Goal: Information Seeking & Learning: Get advice/opinions

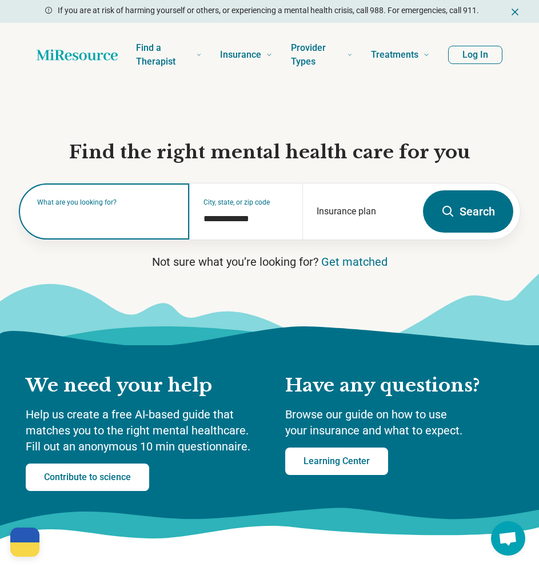
click at [121, 219] on input "text" at bounding box center [106, 217] width 138 height 14
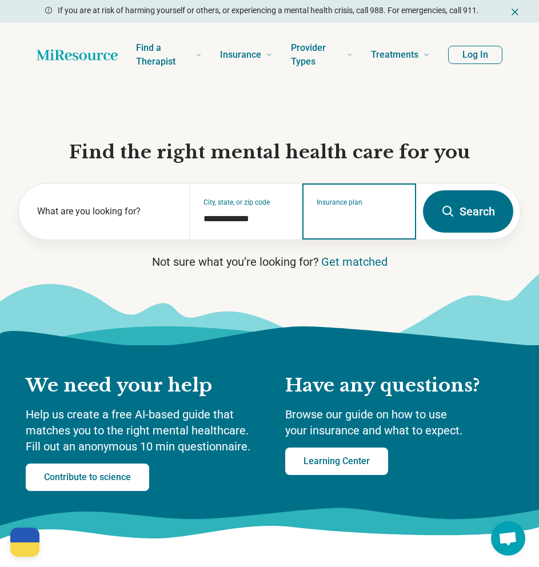
click at [343, 214] on input "Insurance plan" at bounding box center [359, 219] width 86 height 14
type input "*****"
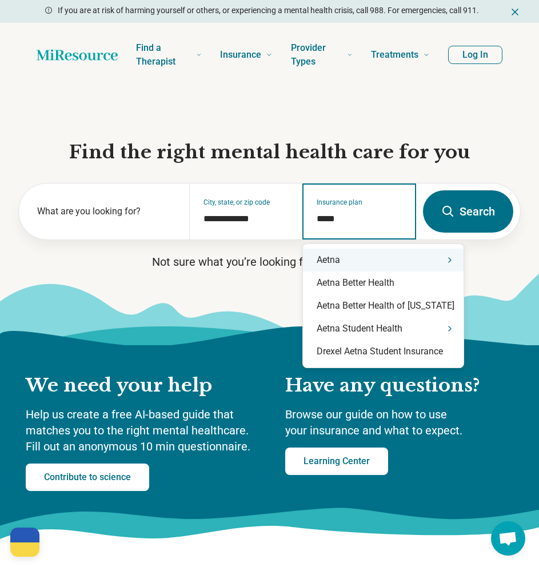
click at [372, 261] on div "Aetna" at bounding box center [383, 260] width 161 height 23
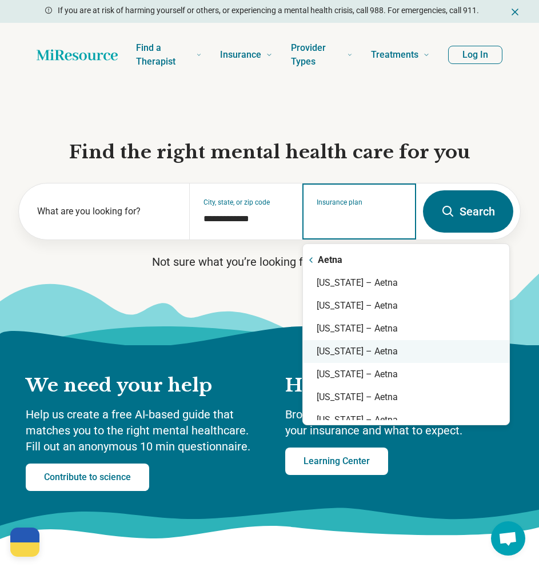
scroll to position [57, 0]
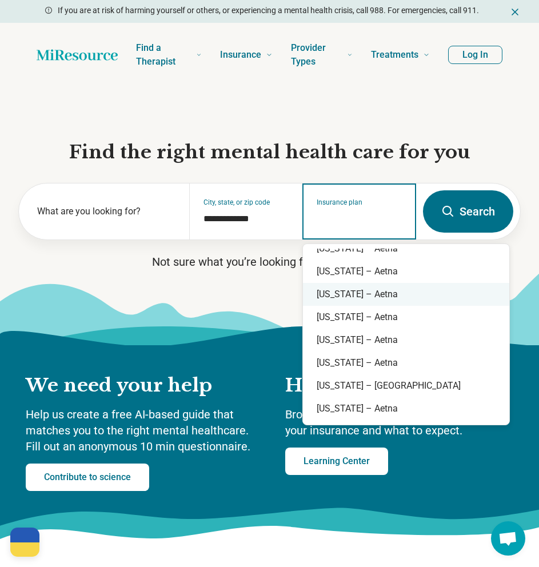
click at [387, 296] on div "[US_STATE] – Aetna" at bounding box center [406, 294] width 206 height 23
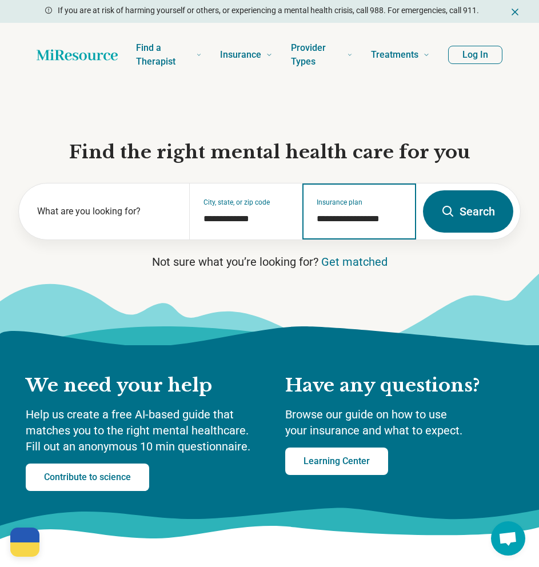
type input "**********"
click at [476, 208] on button "Search" at bounding box center [468, 211] width 90 height 42
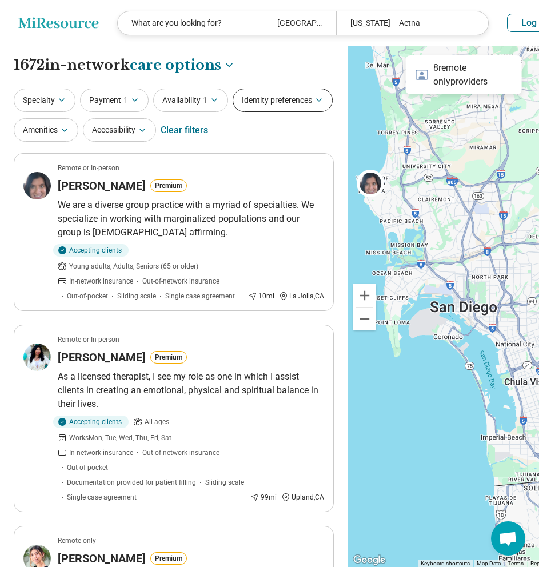
click at [233, 112] on button "Identity preferences" at bounding box center [283, 100] width 100 height 23
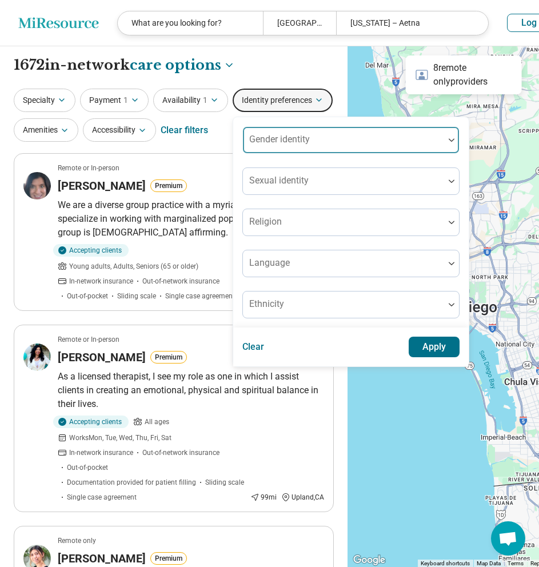
click at [247, 153] on div at bounding box center [343, 145] width 192 height 16
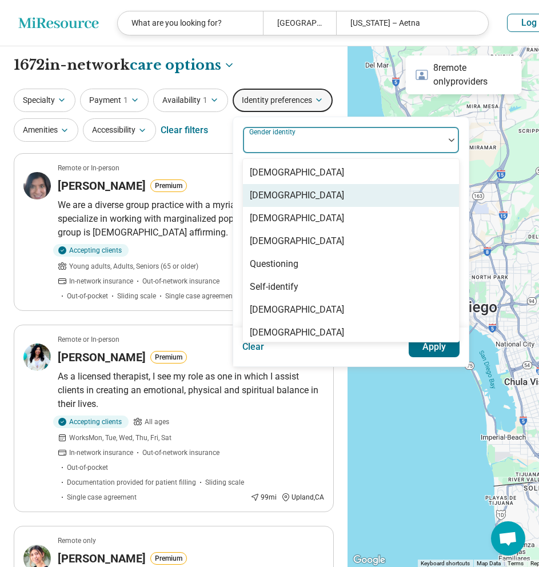
click at [243, 207] on div "[DEMOGRAPHIC_DATA]" at bounding box center [351, 195] width 216 height 23
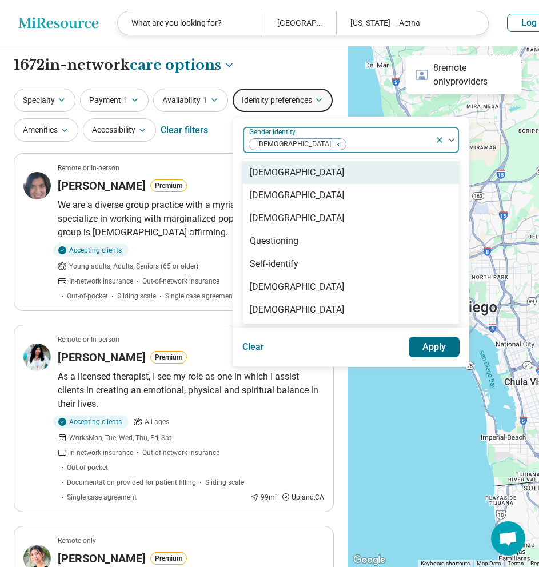
click at [271, 144] on div "Specialty Payment 1 Availability 1 Identity preferences option [DEMOGRAPHIC_DAT…" at bounding box center [174, 116] width 320 height 55
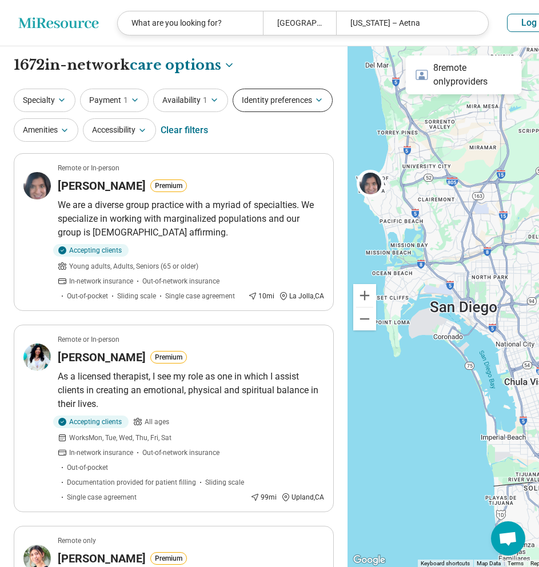
click at [314, 105] on icon "button" at bounding box center [318, 99] width 9 height 9
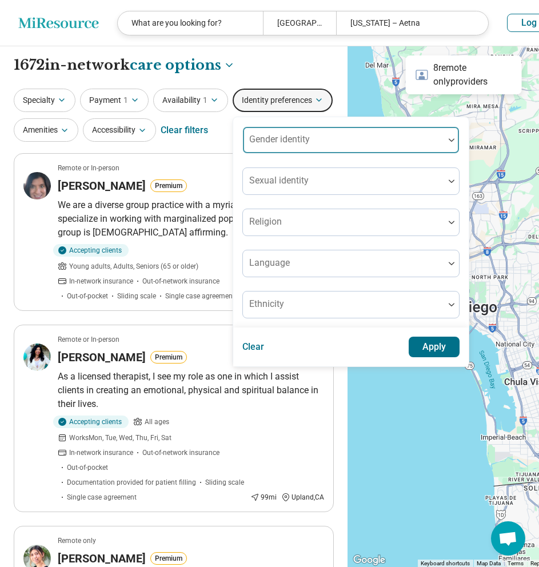
click at [247, 153] on div at bounding box center [343, 145] width 192 height 16
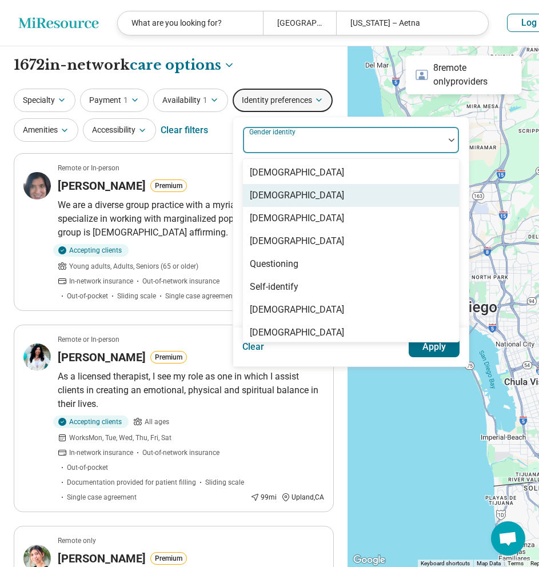
click at [243, 207] on div "[DEMOGRAPHIC_DATA]" at bounding box center [351, 195] width 216 height 23
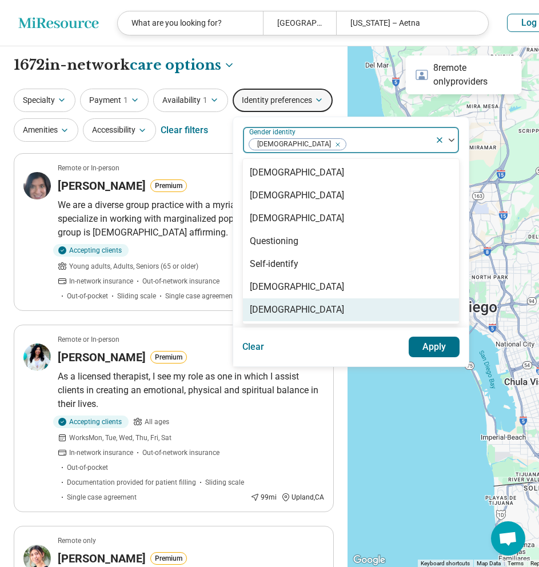
click at [408, 357] on button "Apply" at bounding box center [433, 346] width 51 height 21
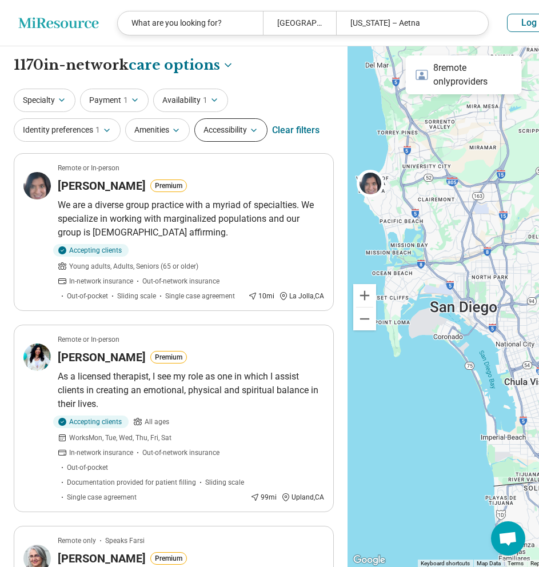
click at [245, 128] on button "Accessibility" at bounding box center [230, 129] width 73 height 23
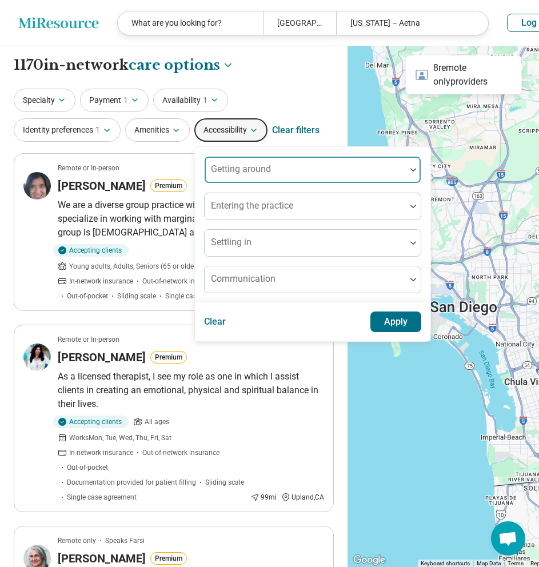
click at [273, 161] on div at bounding box center [305, 169] width 201 height 25
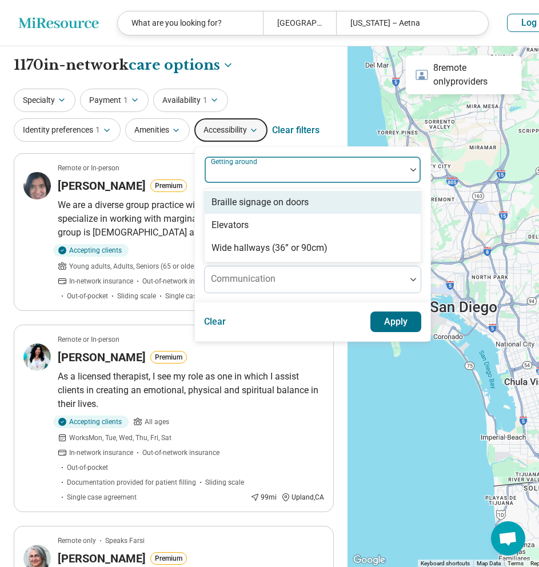
click at [284, 163] on div at bounding box center [305, 169] width 201 height 25
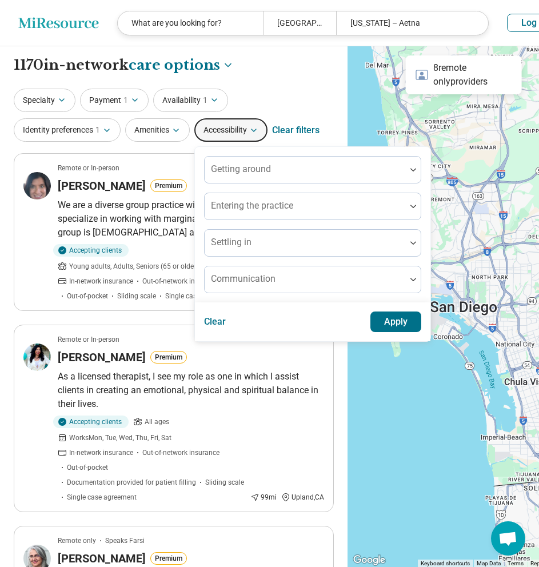
click at [248, 126] on button "Accessibility" at bounding box center [230, 129] width 73 height 23
click at [254, 126] on icon "button" at bounding box center [253, 130] width 9 height 9
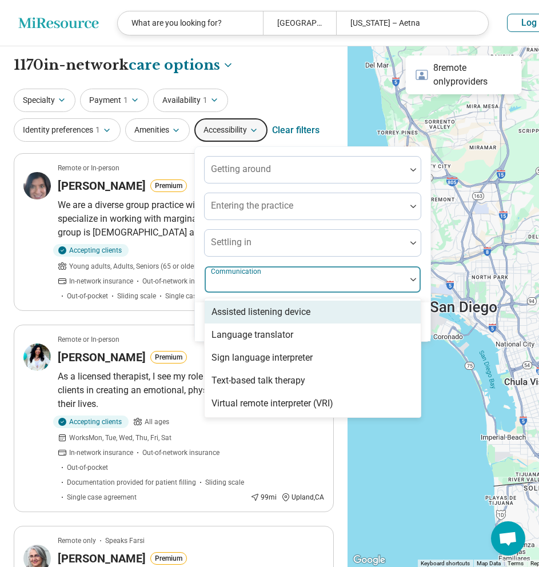
click at [269, 274] on div "Communication" at bounding box center [312, 279] width 217 height 27
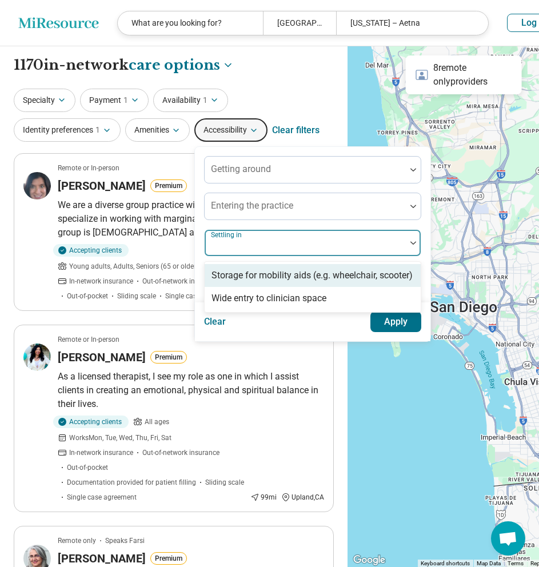
click at [268, 240] on div at bounding box center [305, 247] width 192 height 16
click at [258, 130] on icon "button" at bounding box center [253, 130] width 9 height 9
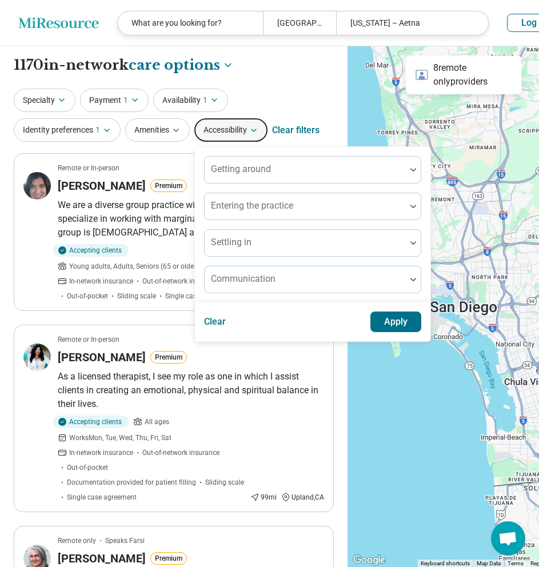
click at [273, 89] on div "Specialty Payment 1 Availability 1 Identity preferences 1 Amenities Accessibili…" at bounding box center [174, 116] width 320 height 55
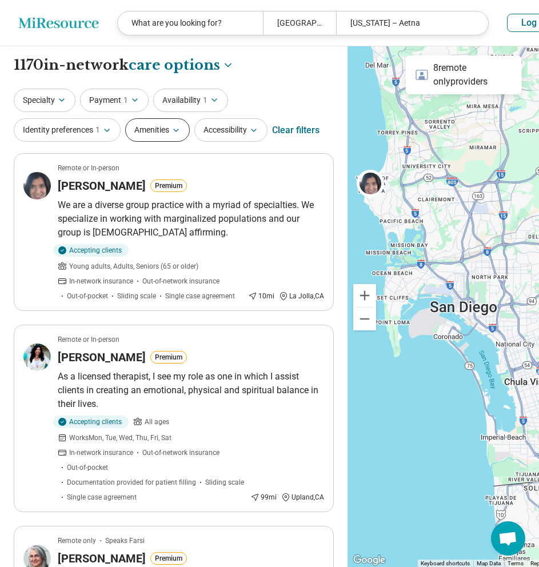
click at [177, 126] on icon "button" at bounding box center [175, 130] width 9 height 9
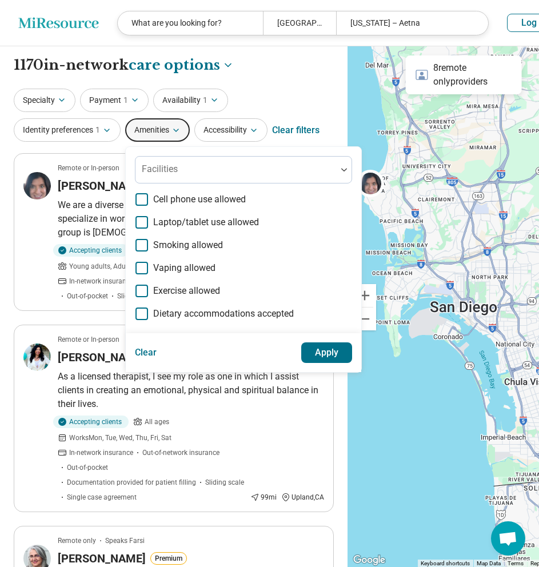
click at [175, 127] on icon "button" at bounding box center [175, 130] width 9 height 9
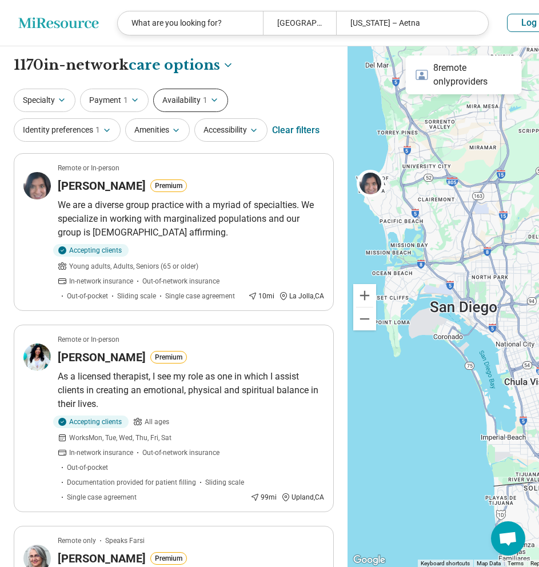
click at [212, 99] on icon "button" at bounding box center [214, 100] width 5 height 2
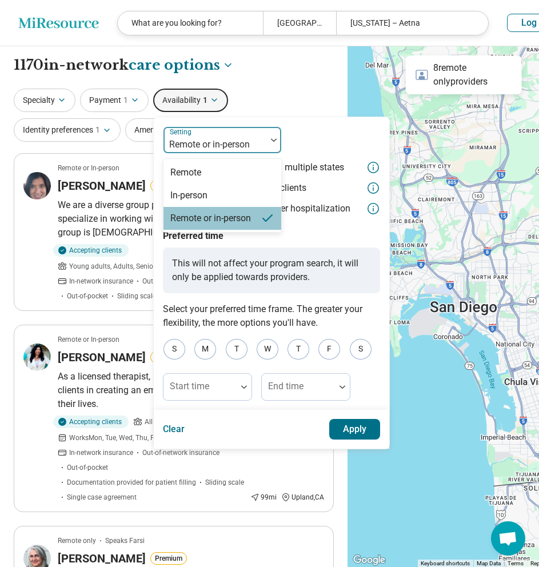
click at [271, 141] on img at bounding box center [274, 139] width 6 height 3
click at [223, 198] on div "In-person" at bounding box center [222, 195] width 118 height 23
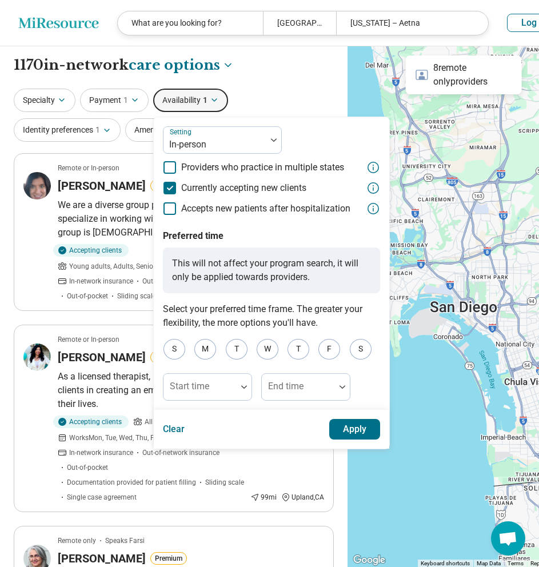
click at [346, 427] on button "Apply" at bounding box center [354, 429] width 51 height 21
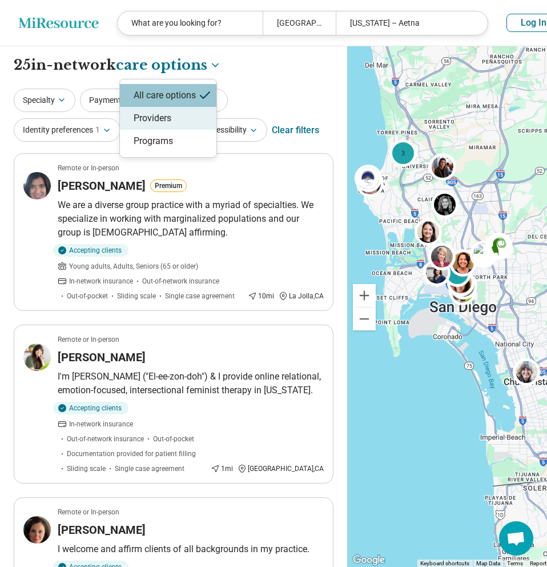
click at [169, 121] on div "Providers" at bounding box center [168, 118] width 97 height 23
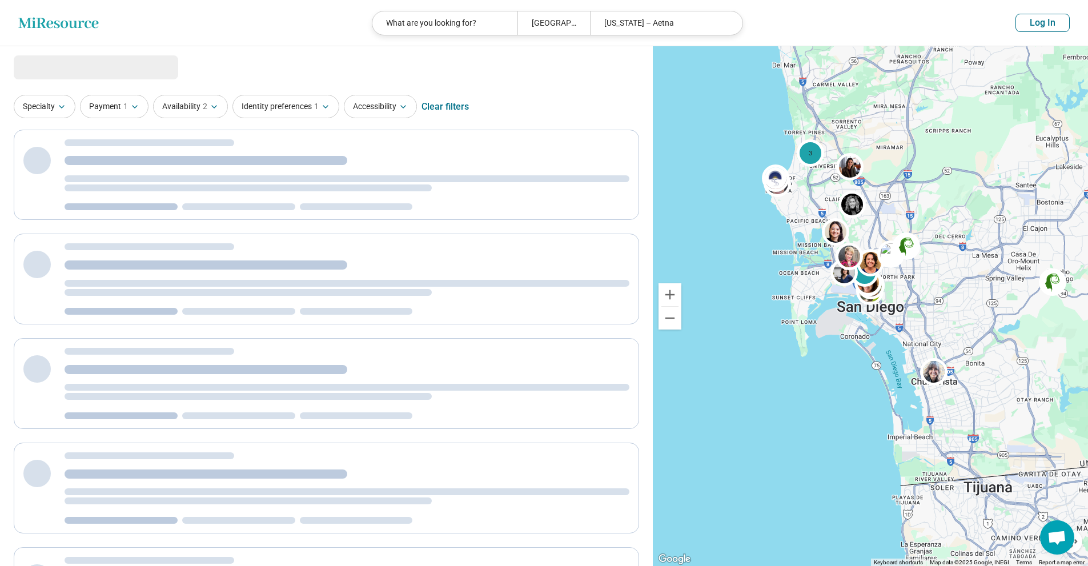
select select "********"
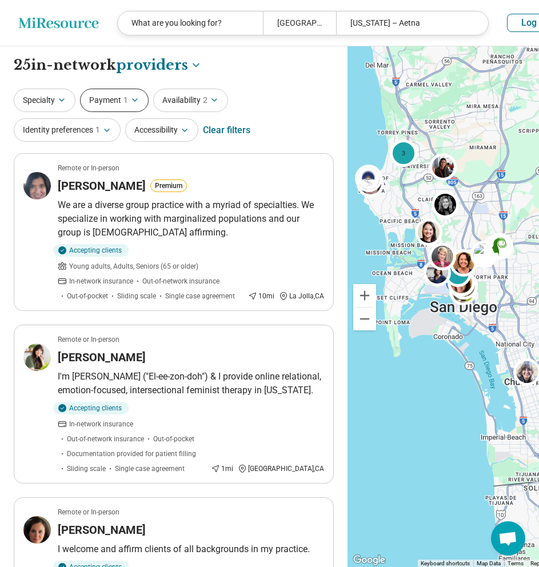
click at [137, 97] on icon "button" at bounding box center [134, 99] width 9 height 9
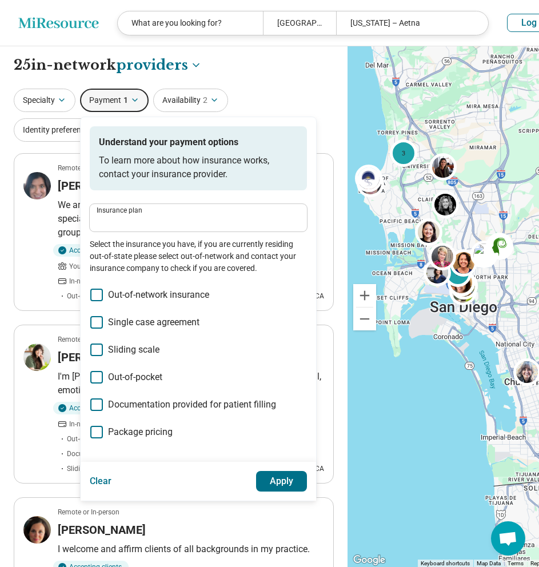
type input "**********"
click at [137, 93] on button "Payment 1" at bounding box center [114, 100] width 69 height 23
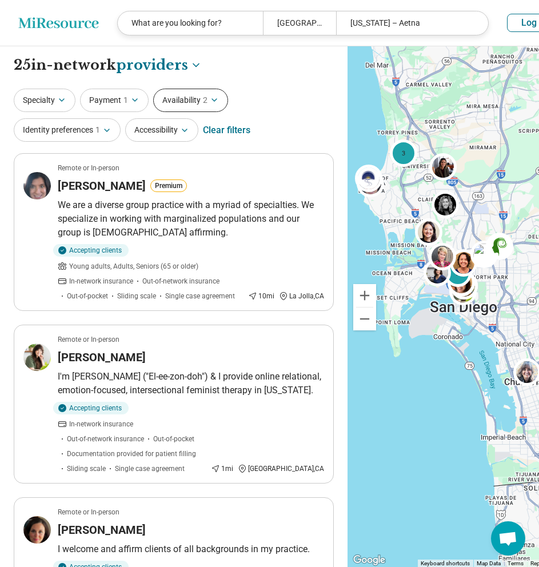
click at [213, 96] on icon "button" at bounding box center [214, 99] width 9 height 9
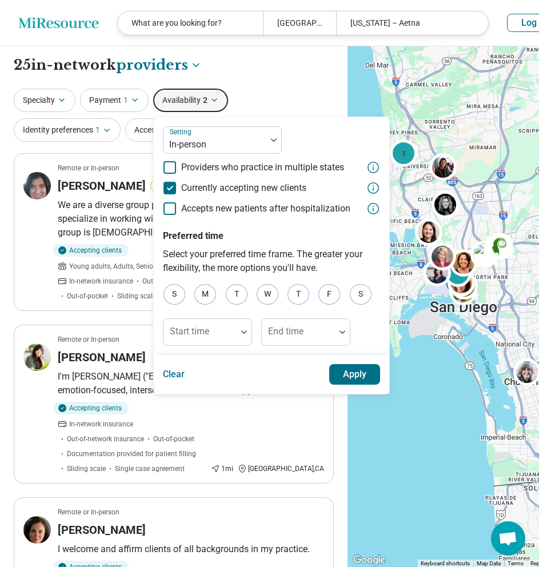
click at [356, 373] on button "Apply" at bounding box center [354, 374] width 51 height 21
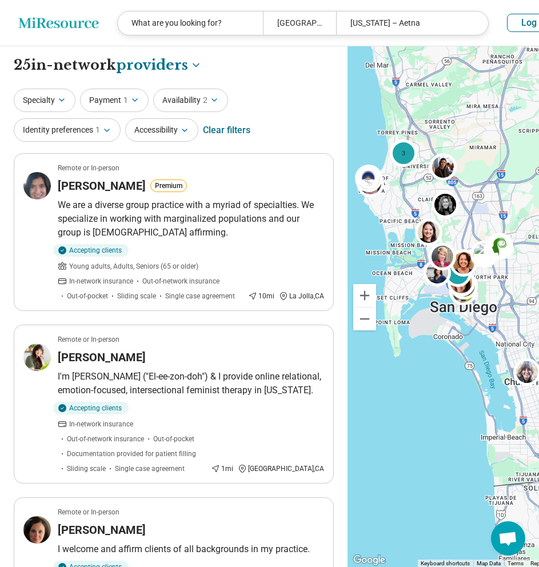
click at [225, 128] on div "Clear filters" at bounding box center [226, 130] width 47 height 27
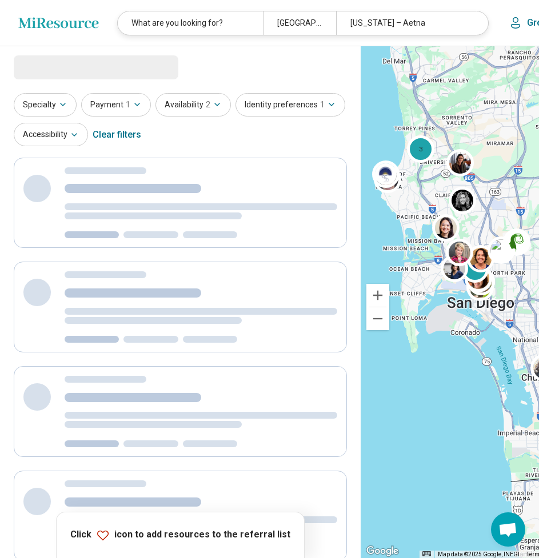
select select "********"
